Goal: Transaction & Acquisition: Purchase product/service

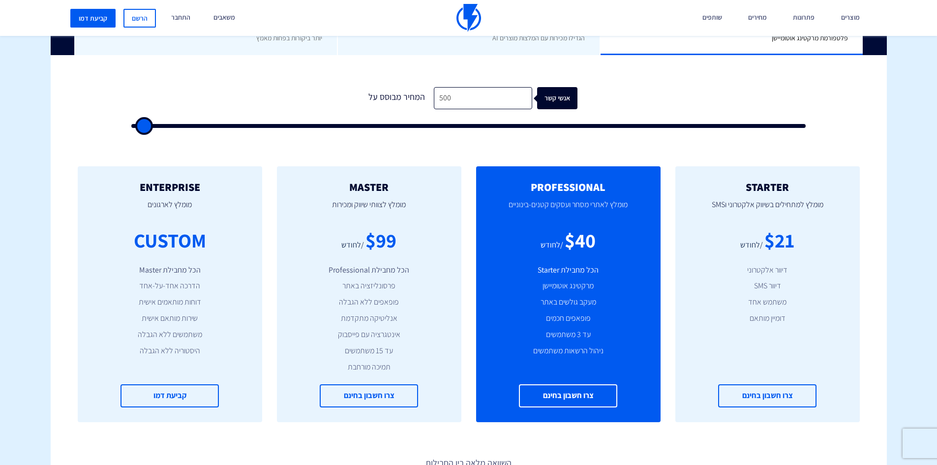
scroll to position [295, 0]
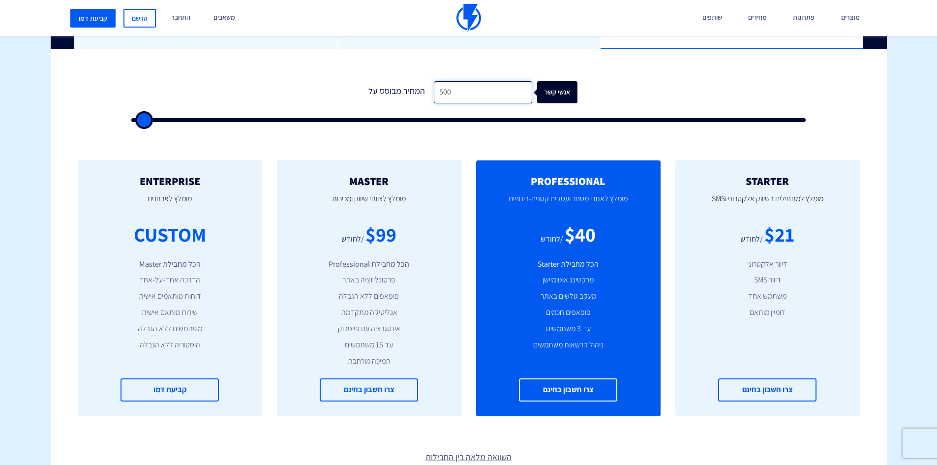
click at [482, 87] on input "500" at bounding box center [483, 92] width 98 height 22
type input "1"
type input "500"
type input "10"
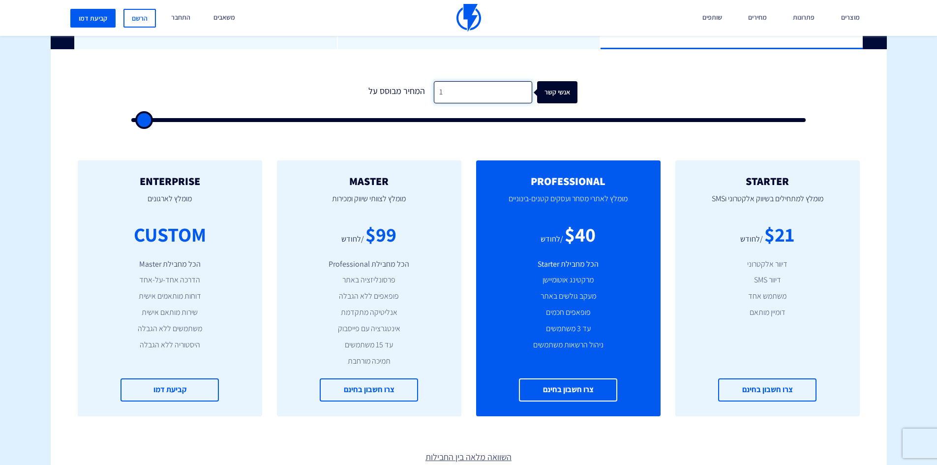
type input "500"
type input "100"
type input "500"
type input "1,000"
type input "1000"
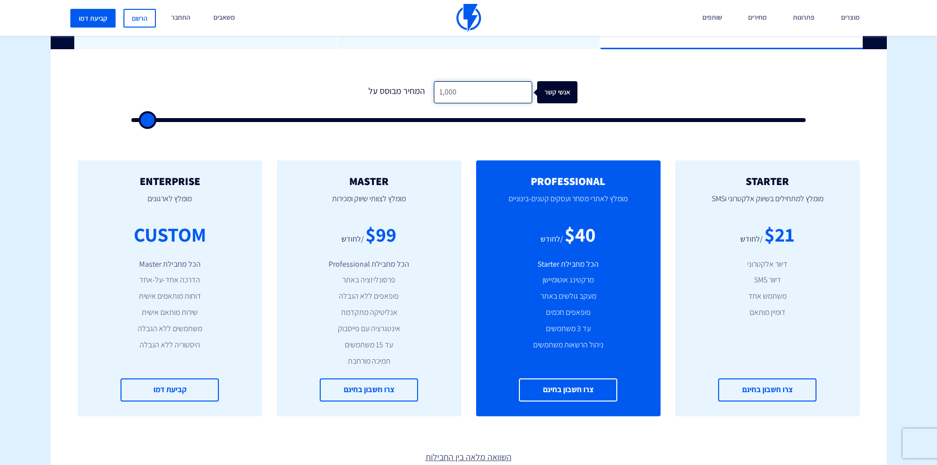
drag, startPoint x: 465, startPoint y: 93, endPoint x: 430, endPoint y: 93, distance: 35.4
click at [434, 93] on input "1,000" at bounding box center [483, 92] width 98 height 22
type input "1,000"
click at [450, 95] on input "1,000" at bounding box center [483, 92] width 98 height 22
drag, startPoint x: 435, startPoint y: 97, endPoint x: 451, endPoint y: 98, distance: 15.7
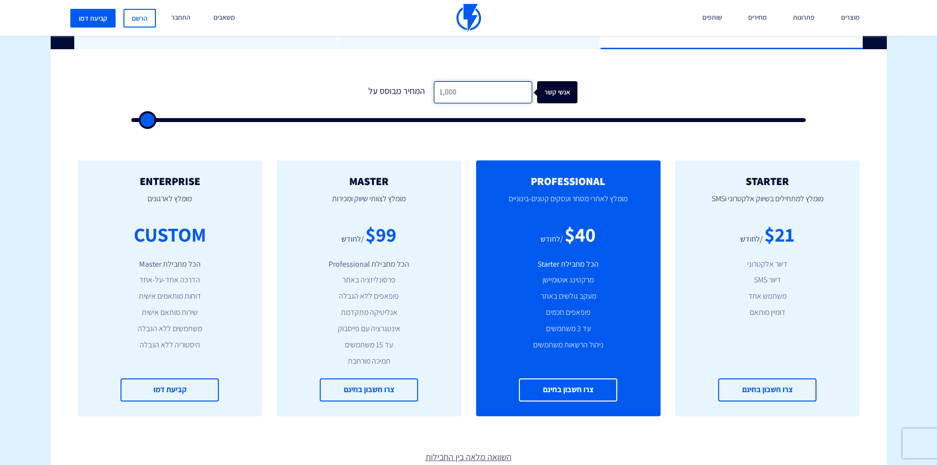
click at [451, 98] on input "1,000" at bounding box center [483, 92] width 98 height 22
click at [442, 91] on input "1,000" at bounding box center [483, 92] width 98 height 22
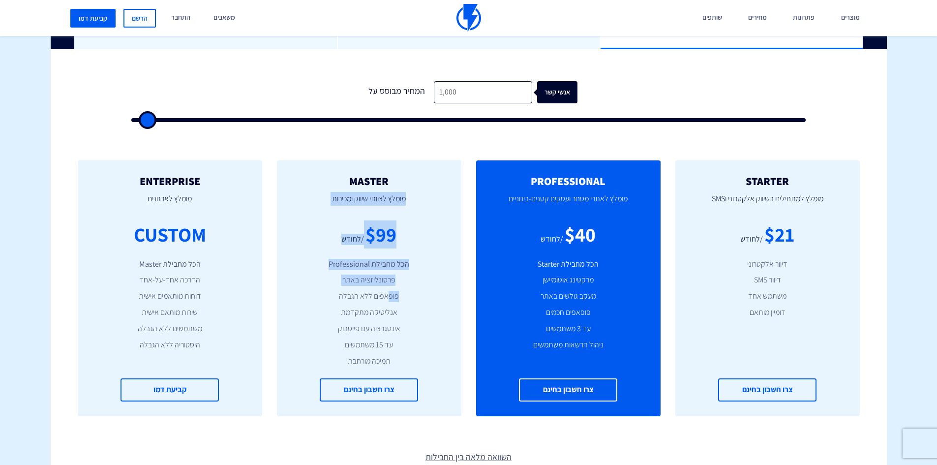
drag, startPoint x: 380, startPoint y: 183, endPoint x: 390, endPoint y: 292, distance: 109.2
click at [390, 292] on div "MASTER מומלץ לצוותי שיווק ומכירות $99 /לחודש הכל מחבילת Professional פרסונליזצי…" at bounding box center [369, 288] width 184 height 256
click at [415, 221] on div "$99 /לחודש" at bounding box center [369, 234] width 155 height 28
drag, startPoint x: 347, startPoint y: 188, endPoint x: 391, endPoint y: 185, distance: 43.9
click at [391, 185] on div "MASTER מומלץ לצוותי שיווק ומכירות $99 /לחודש הכל מחבילת Professional פרסונליזצי…" at bounding box center [369, 288] width 184 height 256
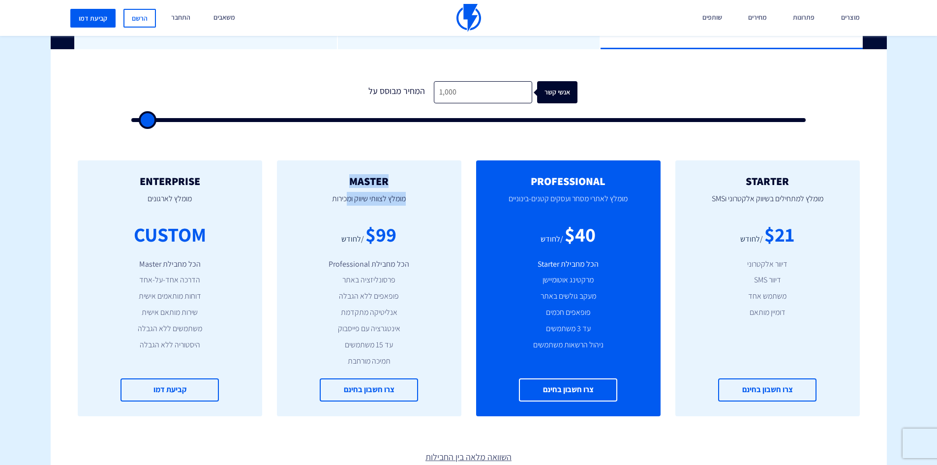
click at [391, 185] on h2 "MASTER" at bounding box center [369, 181] width 155 height 12
drag, startPoint x: 378, startPoint y: 233, endPoint x: 396, endPoint y: 236, distance: 18.4
click at [396, 236] on div "$99" at bounding box center [380, 234] width 31 height 28
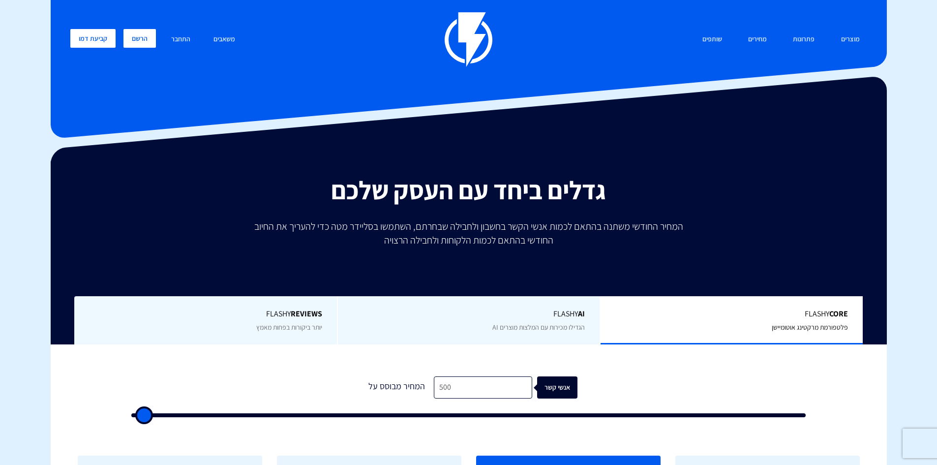
click at [132, 38] on link "הרשם" at bounding box center [139, 38] width 32 height 19
